Goal: Find specific page/section: Find specific page/section

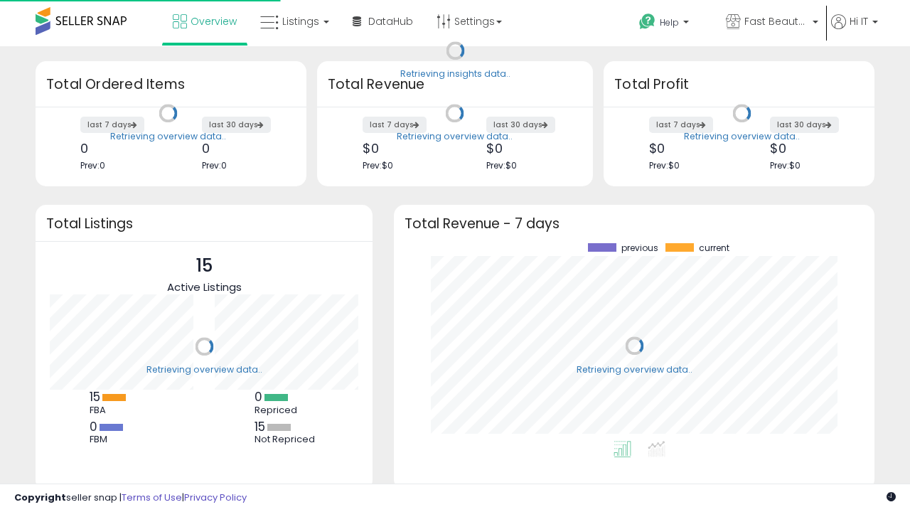
scroll to position [198, 452]
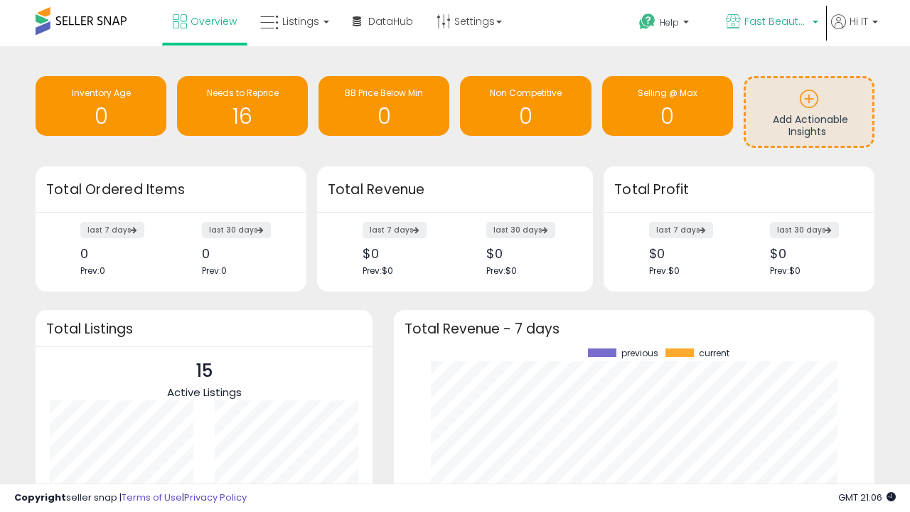
click at [771, 23] on span "Fast Beauty ([GEOGRAPHIC_DATA])" at bounding box center [776, 21] width 64 height 14
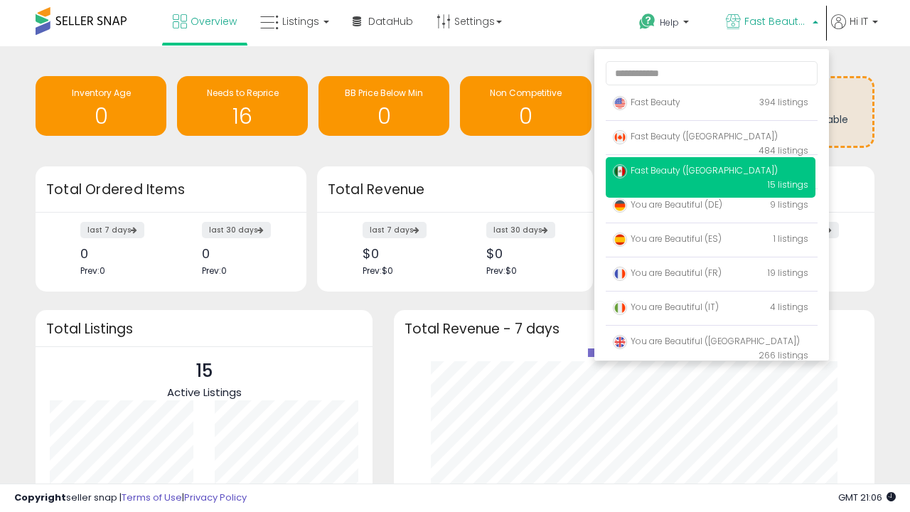
click at [710, 139] on span "Fast Beauty ([GEOGRAPHIC_DATA])" at bounding box center [695, 136] width 165 height 12
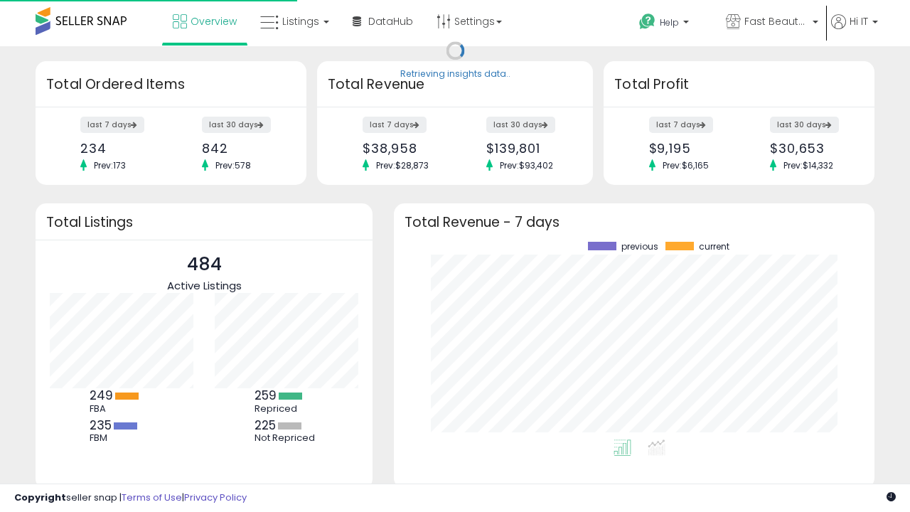
scroll to position [198, 452]
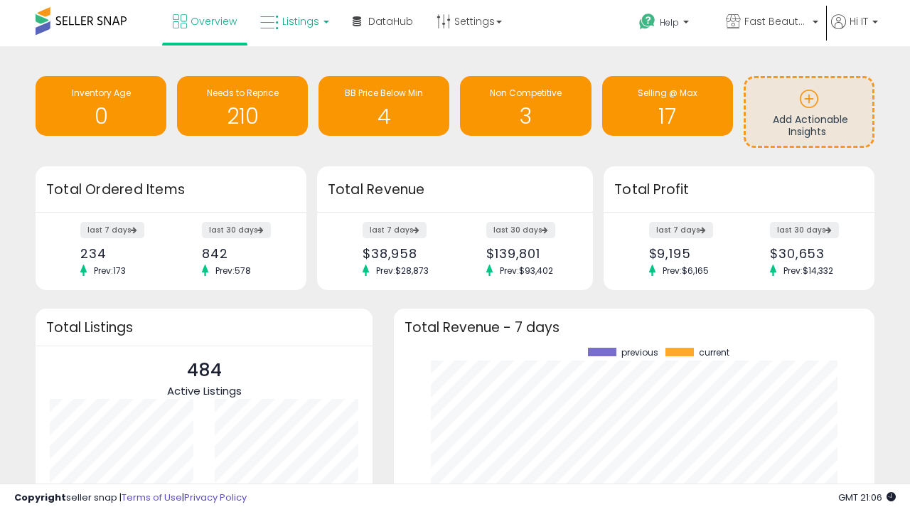
click at [293, 21] on span "Listings" at bounding box center [300, 21] width 37 height 14
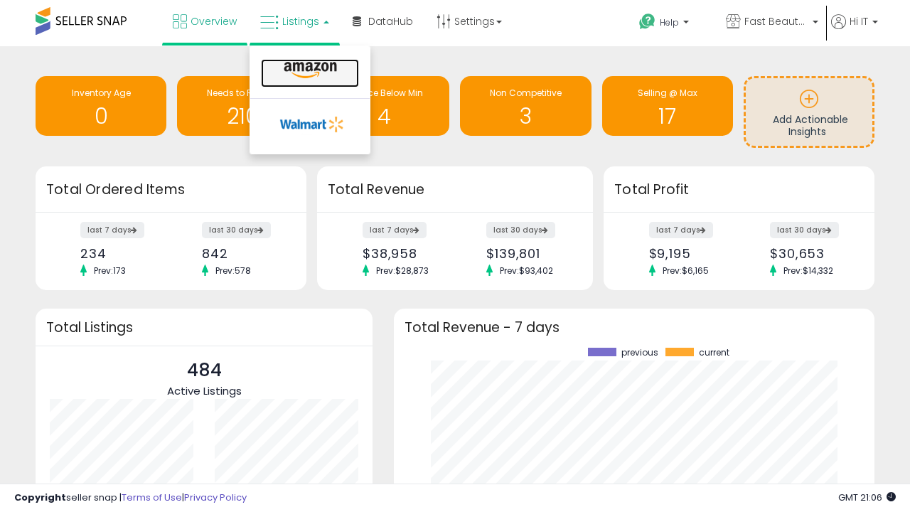
click at [309, 70] on icon at bounding box center [310, 70] width 62 height 18
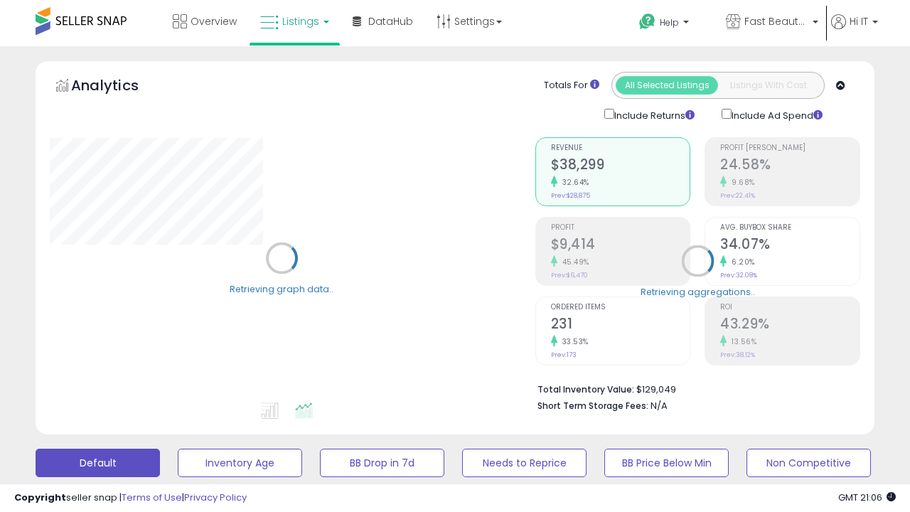
scroll to position [276, 0]
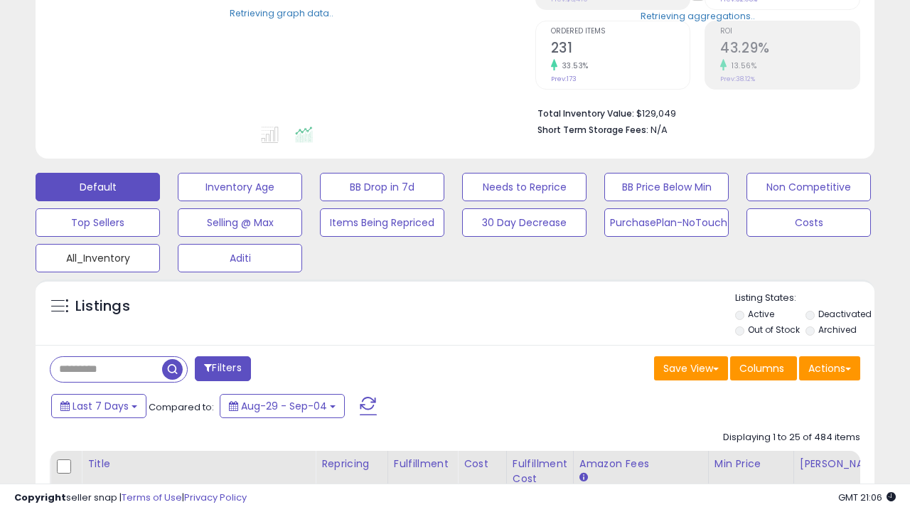
click at [97, 255] on button "All_Inventory" at bounding box center [98, 258] width 124 height 28
